Goal: Information Seeking & Learning: Learn about a topic

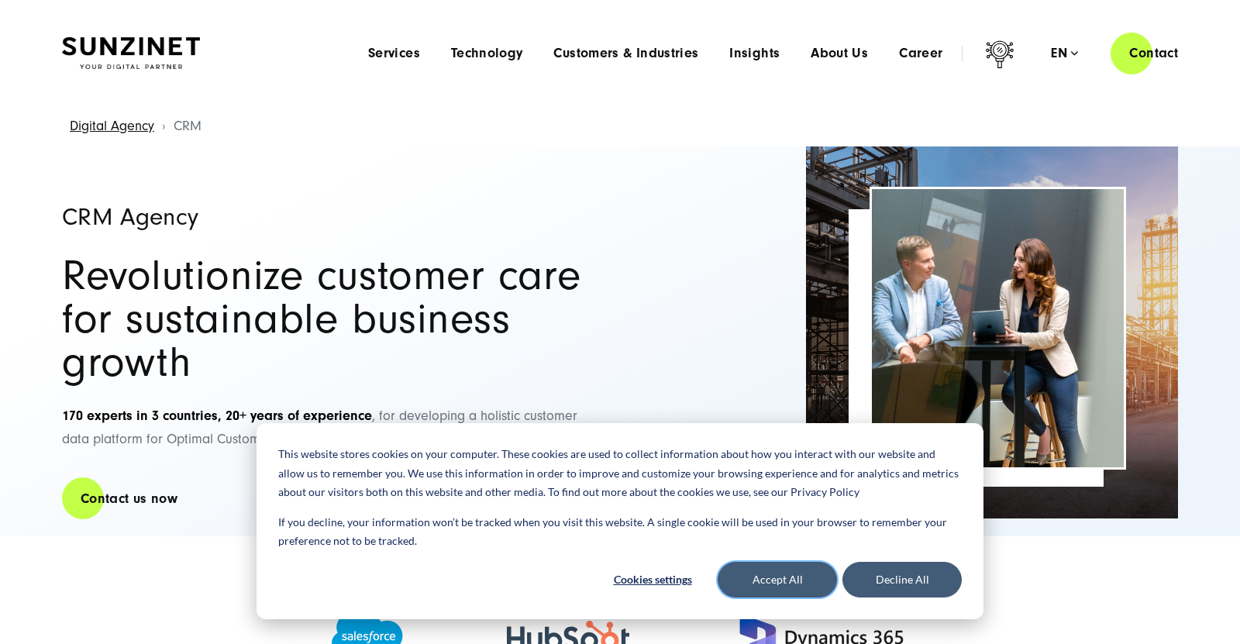
click at [771, 573] on button "Accept All" at bounding box center [777, 580] width 119 height 36
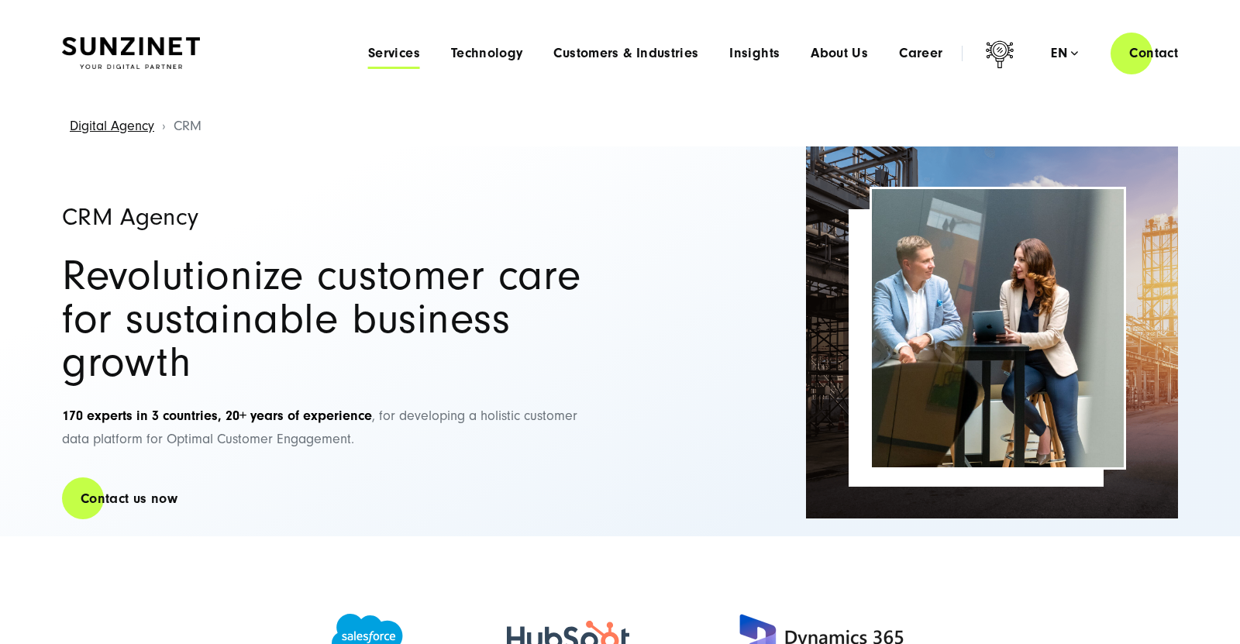
click at [406, 57] on span "Services" at bounding box center [394, 53] width 52 height 15
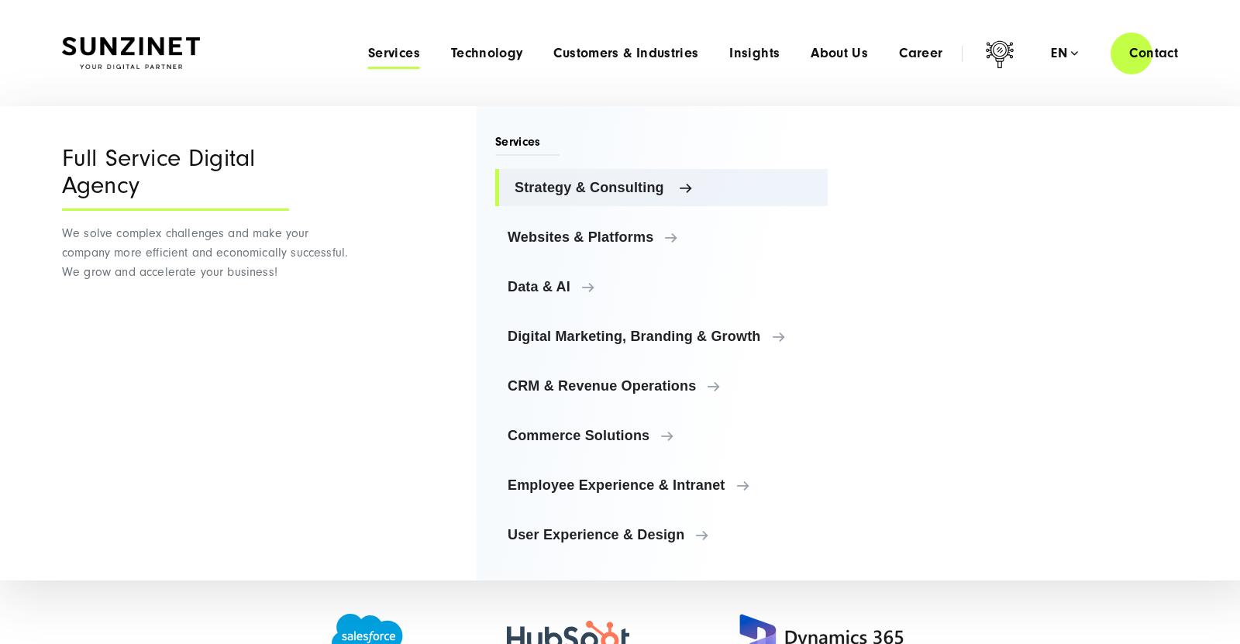
click at [691, 186] on span "Strategy & Consulting" at bounding box center [665, 187] width 301 height 15
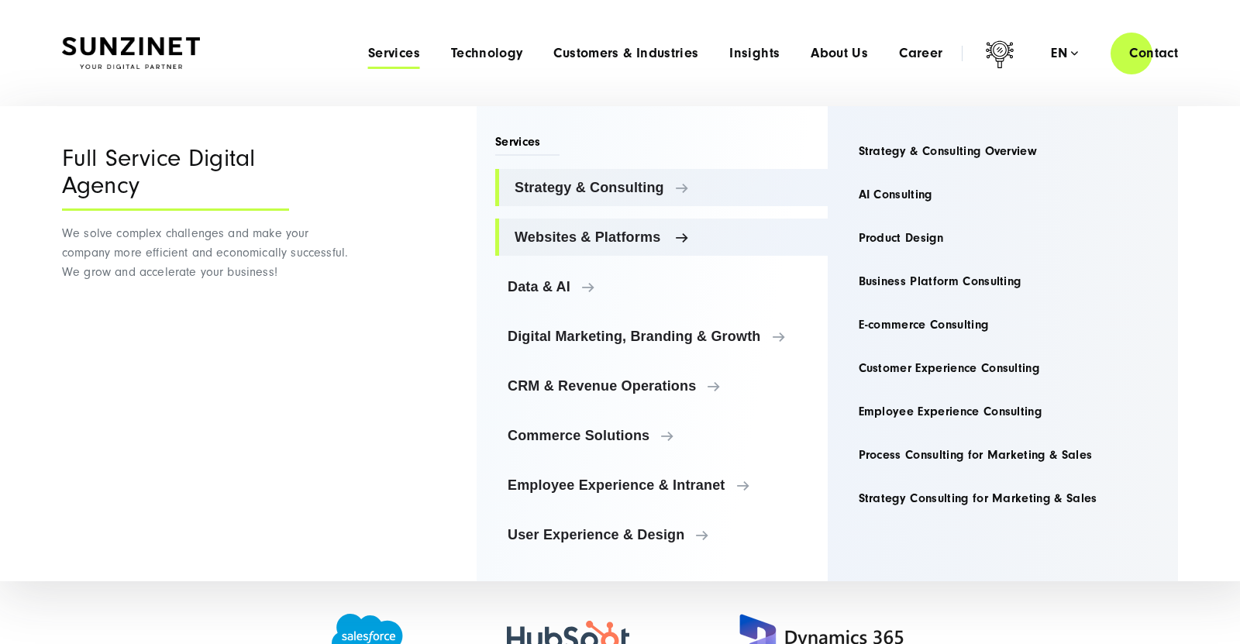
click at [687, 236] on span "Websites & Platforms" at bounding box center [665, 236] width 301 height 15
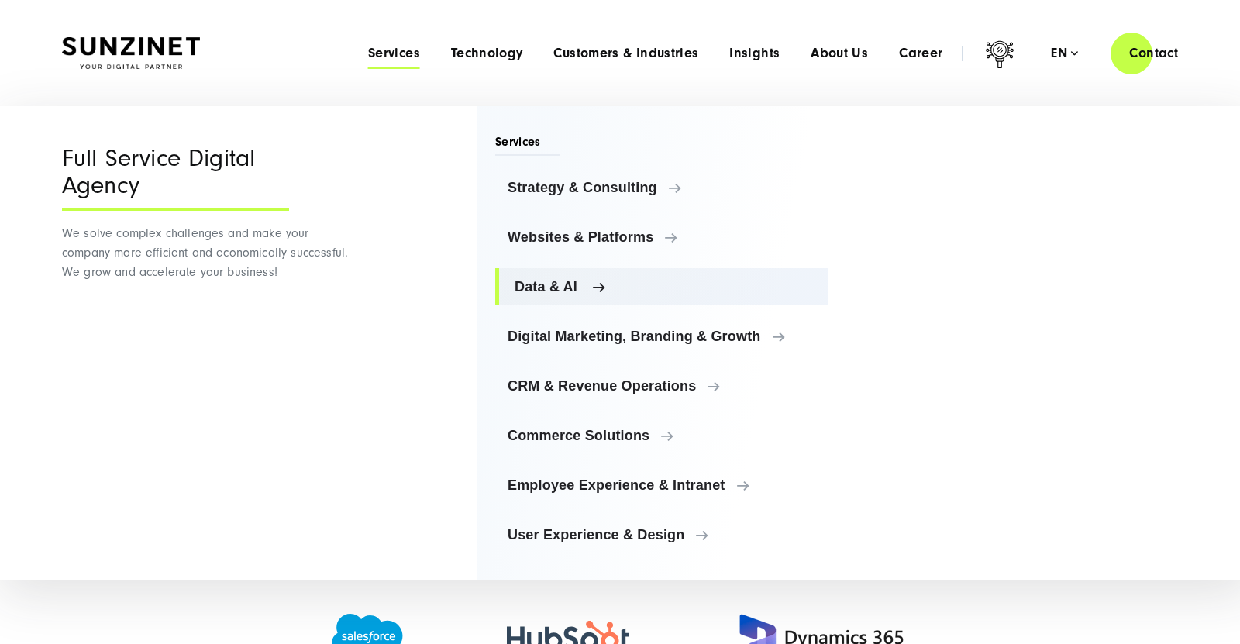
click at [589, 288] on span "Data & AI" at bounding box center [665, 286] width 301 height 15
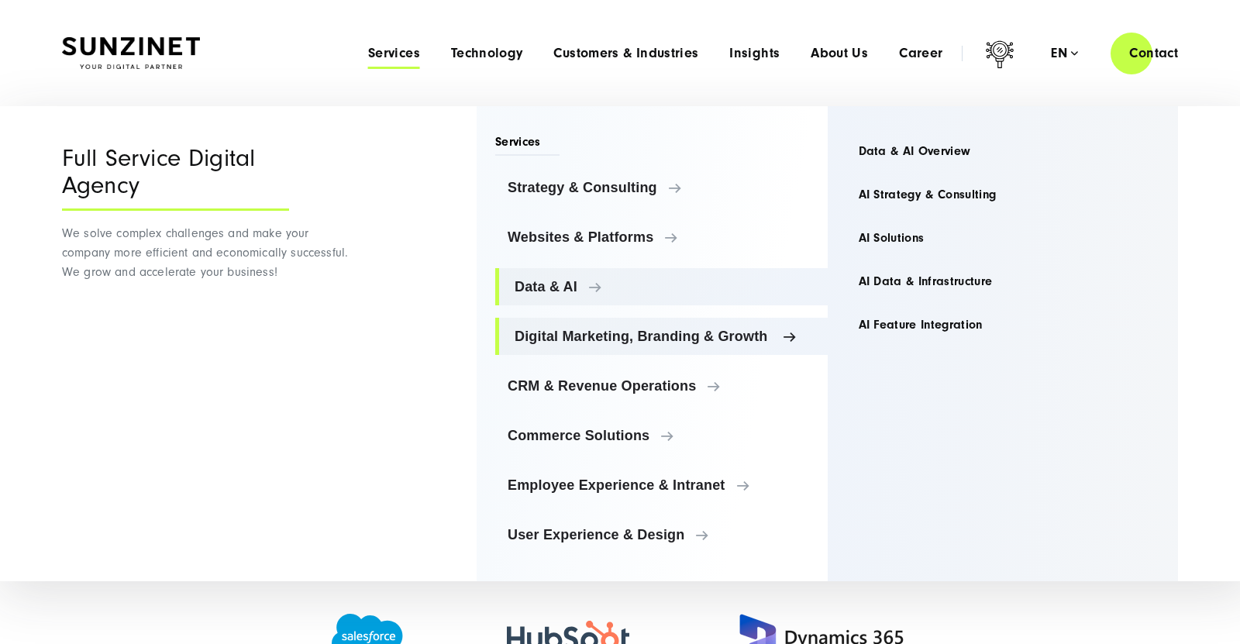
click at [785, 343] on link "Digital Marketing, Branding & Growth" at bounding box center [661, 336] width 332 height 37
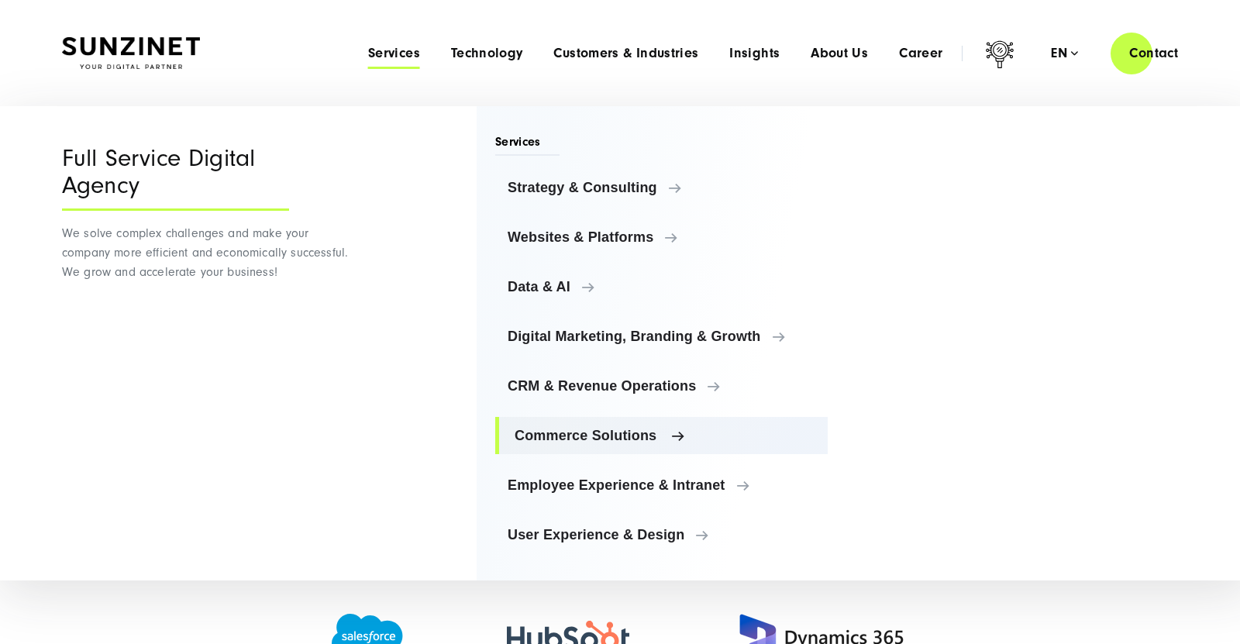
click at [675, 439] on span "Commerce Solutions" at bounding box center [665, 435] width 301 height 15
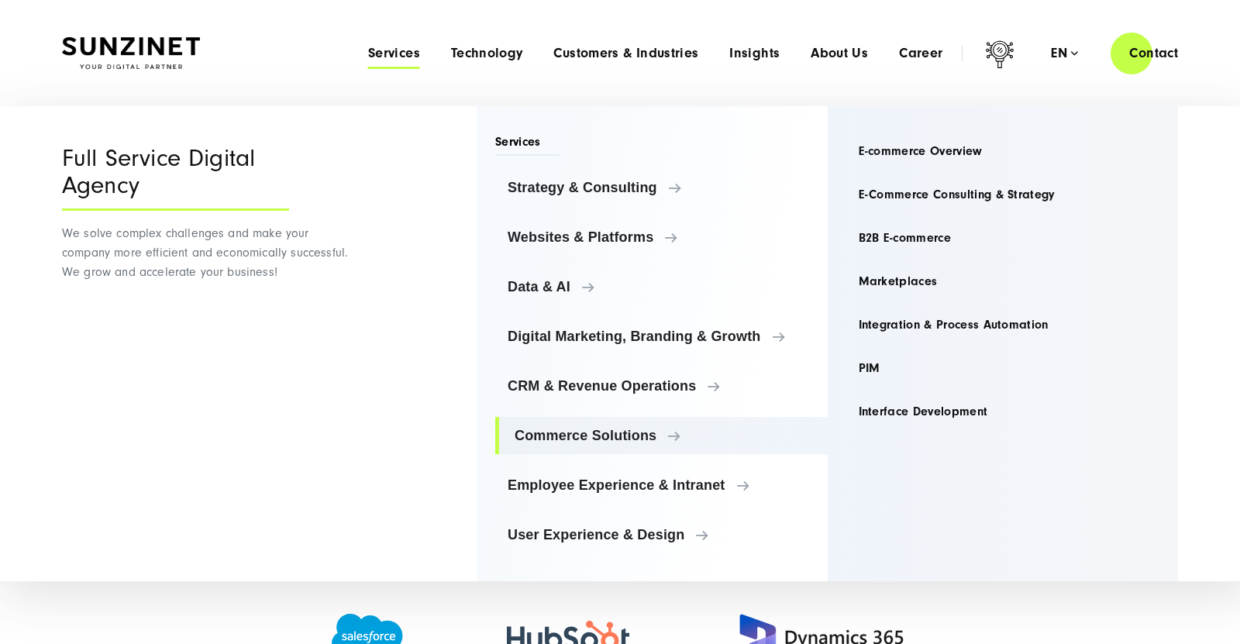
click at [324, 373] on div "Full Service Digital Agency We solve complex challenges and make your company m…" at bounding box center [207, 343] width 291 height 475
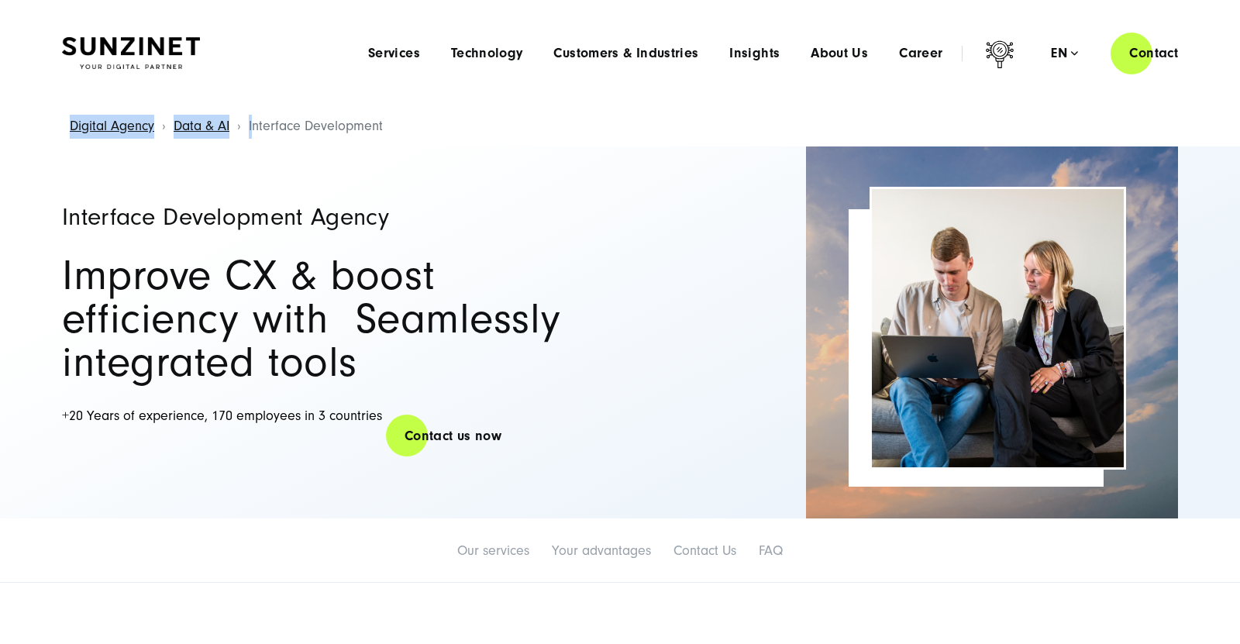
drag, startPoint x: 256, startPoint y: 123, endPoint x: 407, endPoint y: 115, distance: 150.5
click at [407, 115] on div "Digital Agency Data & AI Interface Development" at bounding box center [620, 127] width 1178 height 40
click at [341, 118] on li "Interface Development" at bounding box center [312, 127] width 142 height 40
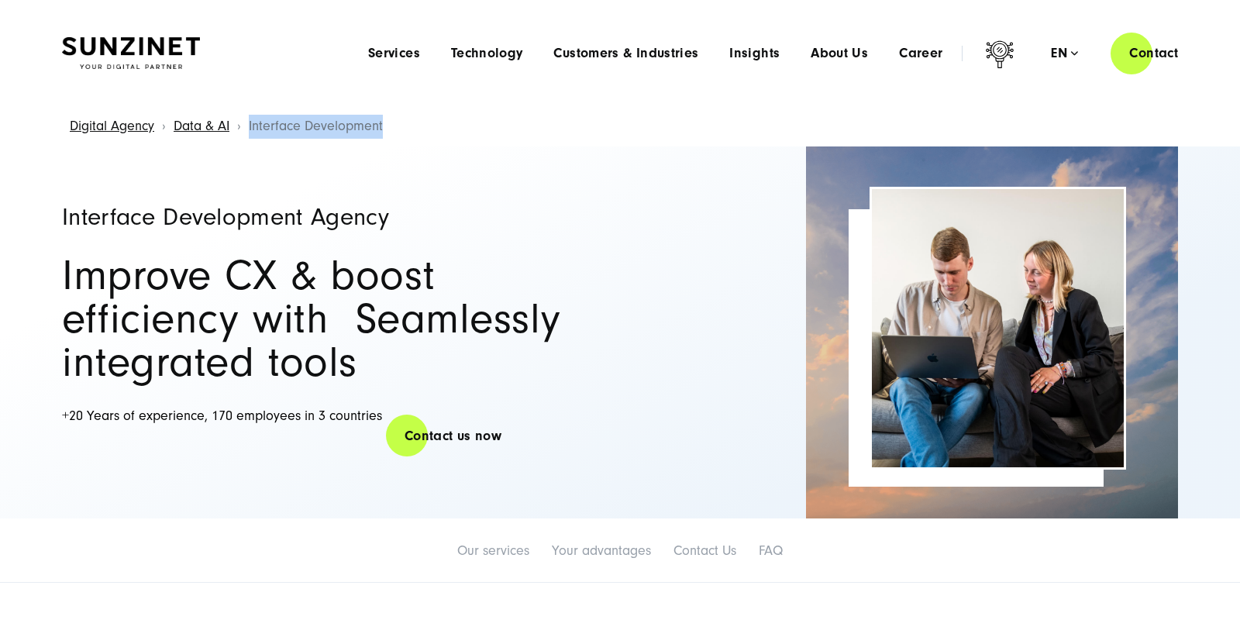
copy div "Interface Development"
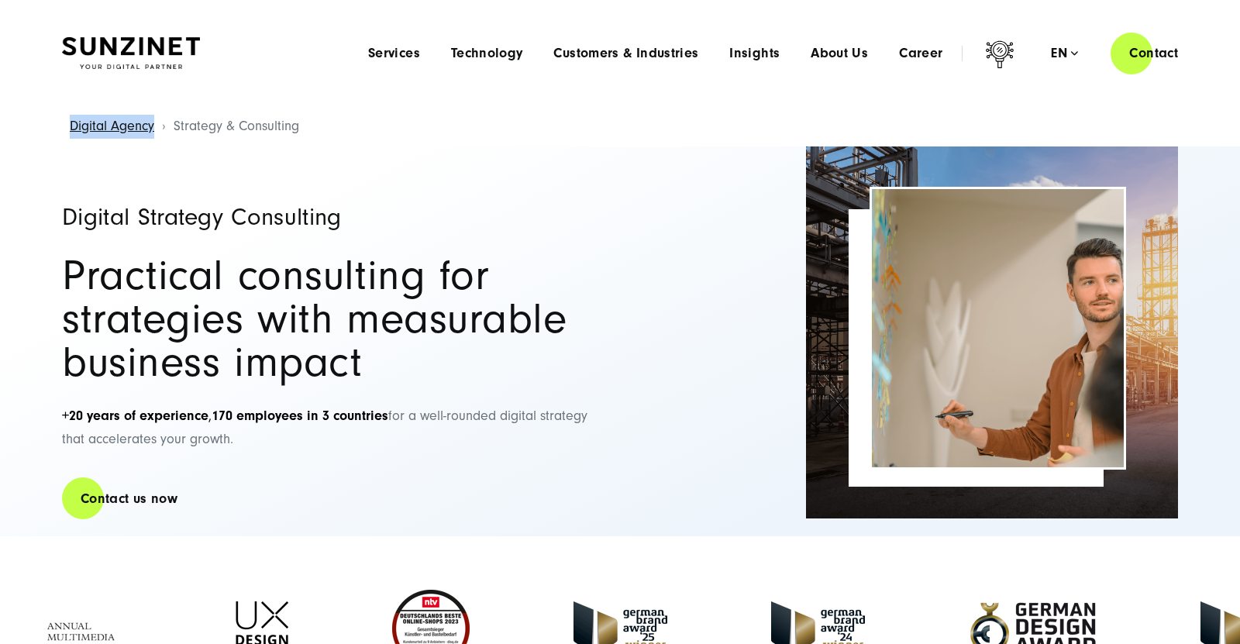
drag, startPoint x: 168, startPoint y: 126, endPoint x: 365, endPoint y: 143, distance: 197.5
click at [365, 143] on div "Digital Agency Strategy & Consulting" at bounding box center [620, 127] width 1178 height 40
click at [272, 129] on span "Strategy & Consulting" at bounding box center [237, 126] width 126 height 16
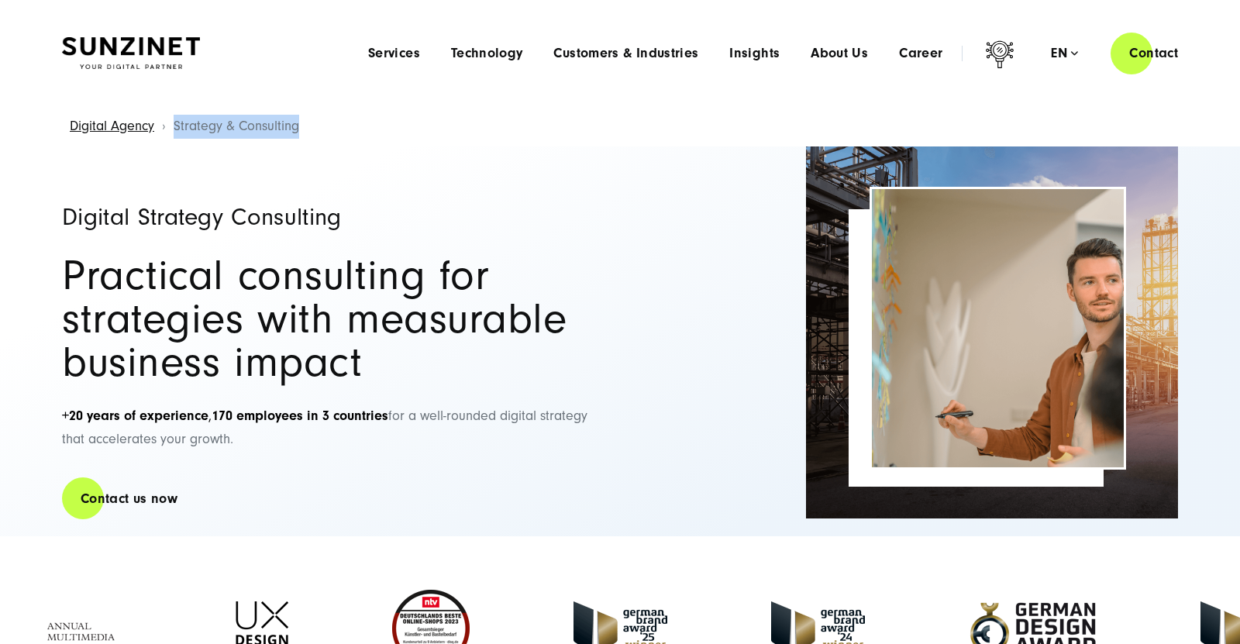
copy div "Strategy & Consulting"
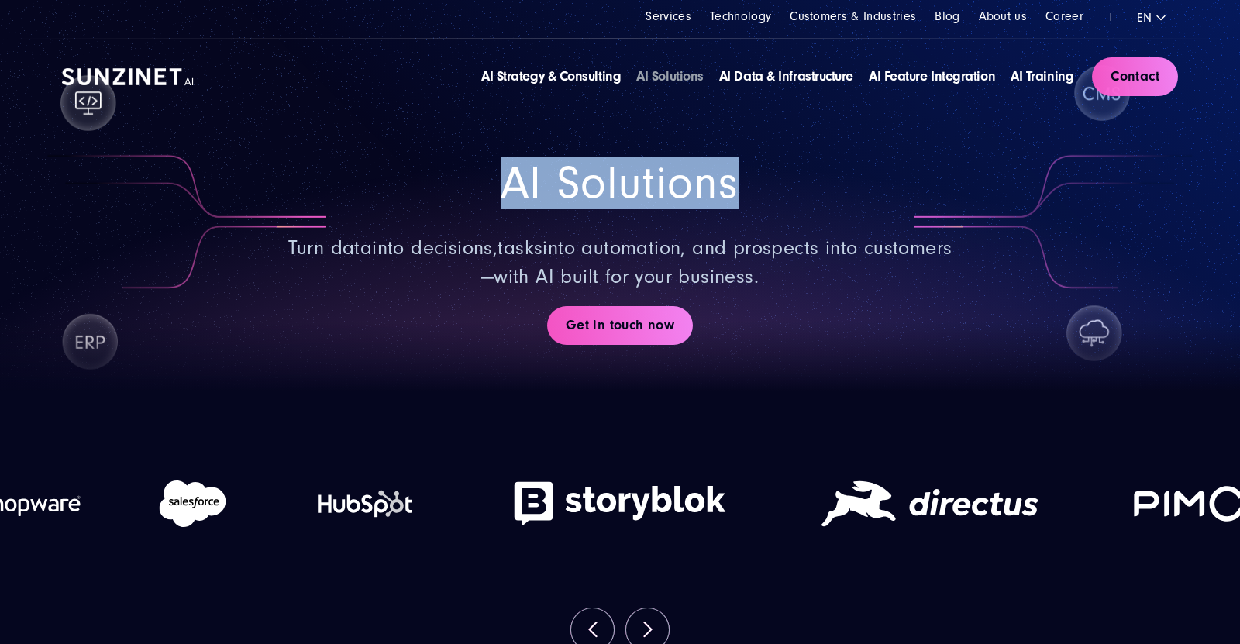
drag, startPoint x: 463, startPoint y: 176, endPoint x: 745, endPoint y: 160, distance: 282.5
click at [745, 160] on div "AI Solutions Turn data into decisions , tasks into automation, and prospects in…" at bounding box center [620, 253] width 1116 height 277
copy span "AI Solutions"
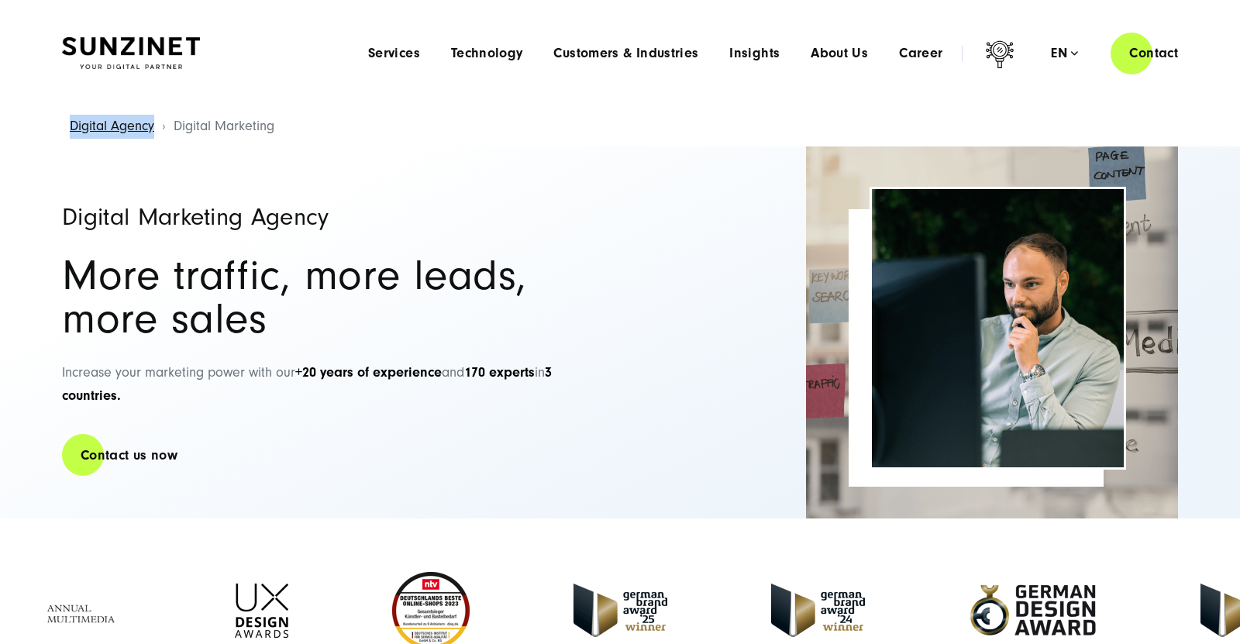
drag, startPoint x: 174, startPoint y: 128, endPoint x: 276, endPoint y: 117, distance: 102.1
click at [276, 116] on div "Digital Agency Digital Marketing" at bounding box center [620, 127] width 1178 height 40
click at [251, 126] on span "Digital Marketing" at bounding box center [224, 126] width 101 height 16
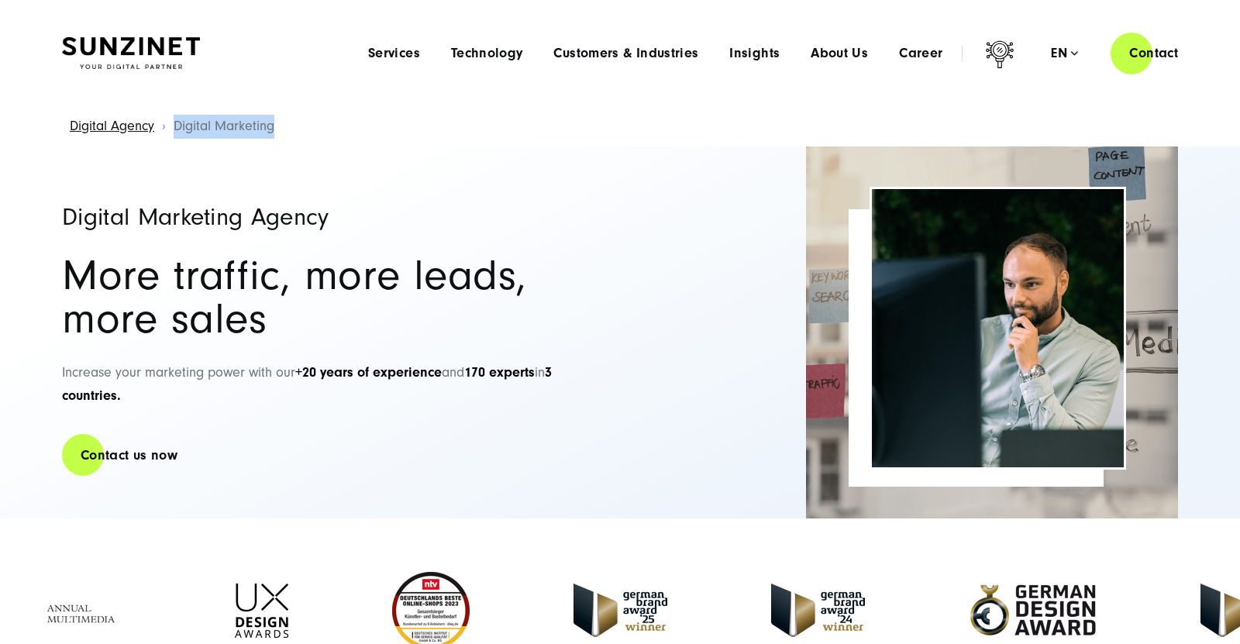
copy div "Digital Marketing"
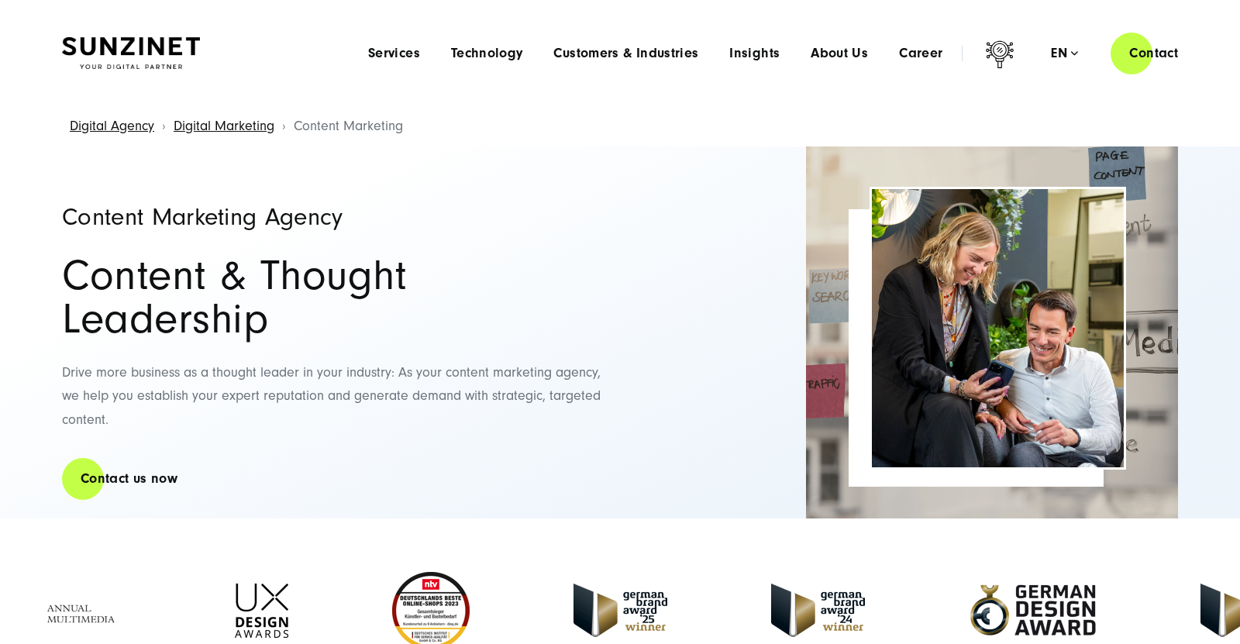
click at [332, 119] on span "Content Marketing" at bounding box center [348, 126] width 109 height 16
copy div "Content Marketing"
